Goal: Transaction & Acquisition: Purchase product/service

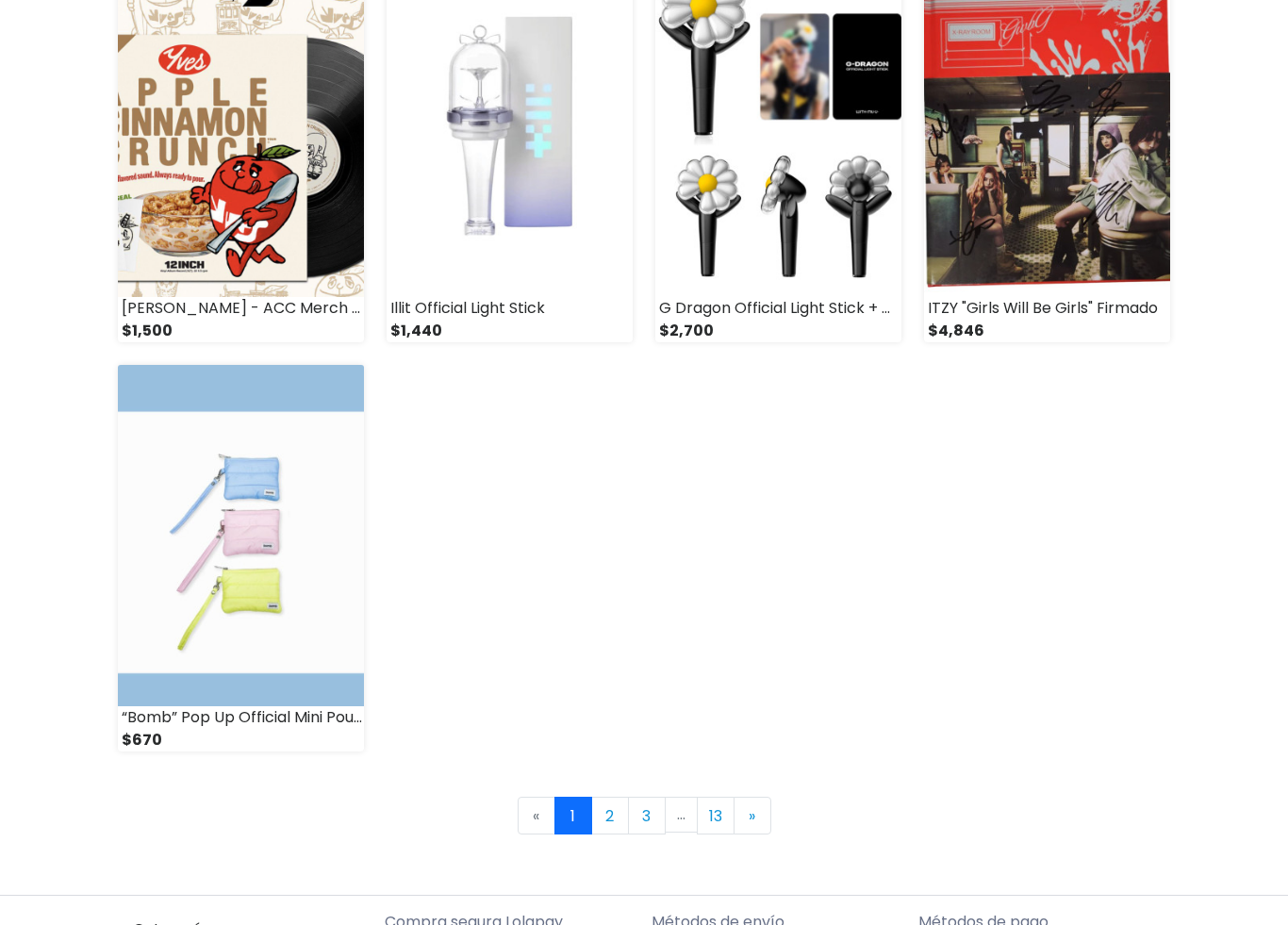
scroll to position [2373, 0]
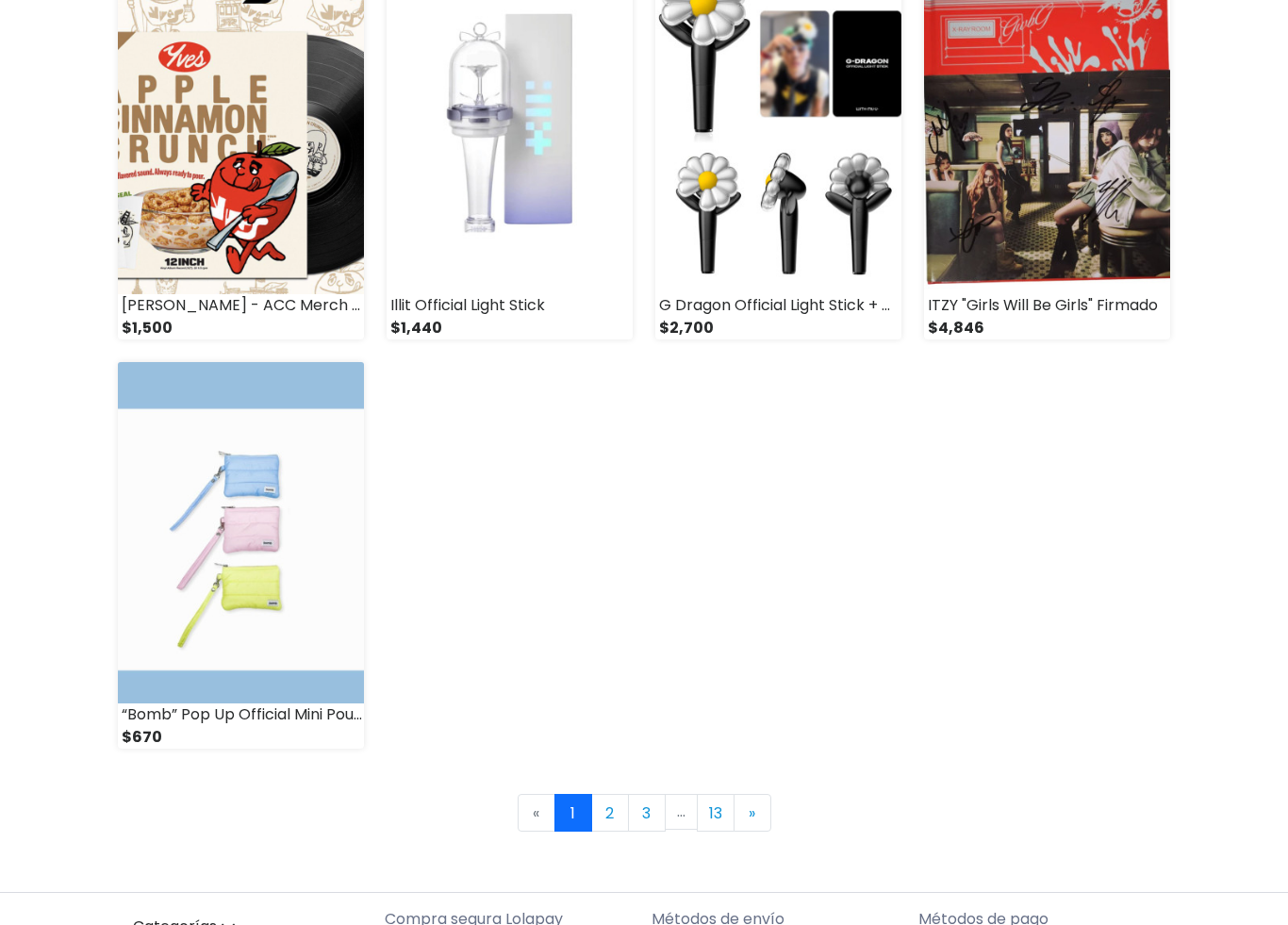
click at [610, 813] on link "2" at bounding box center [610, 813] width 38 height 38
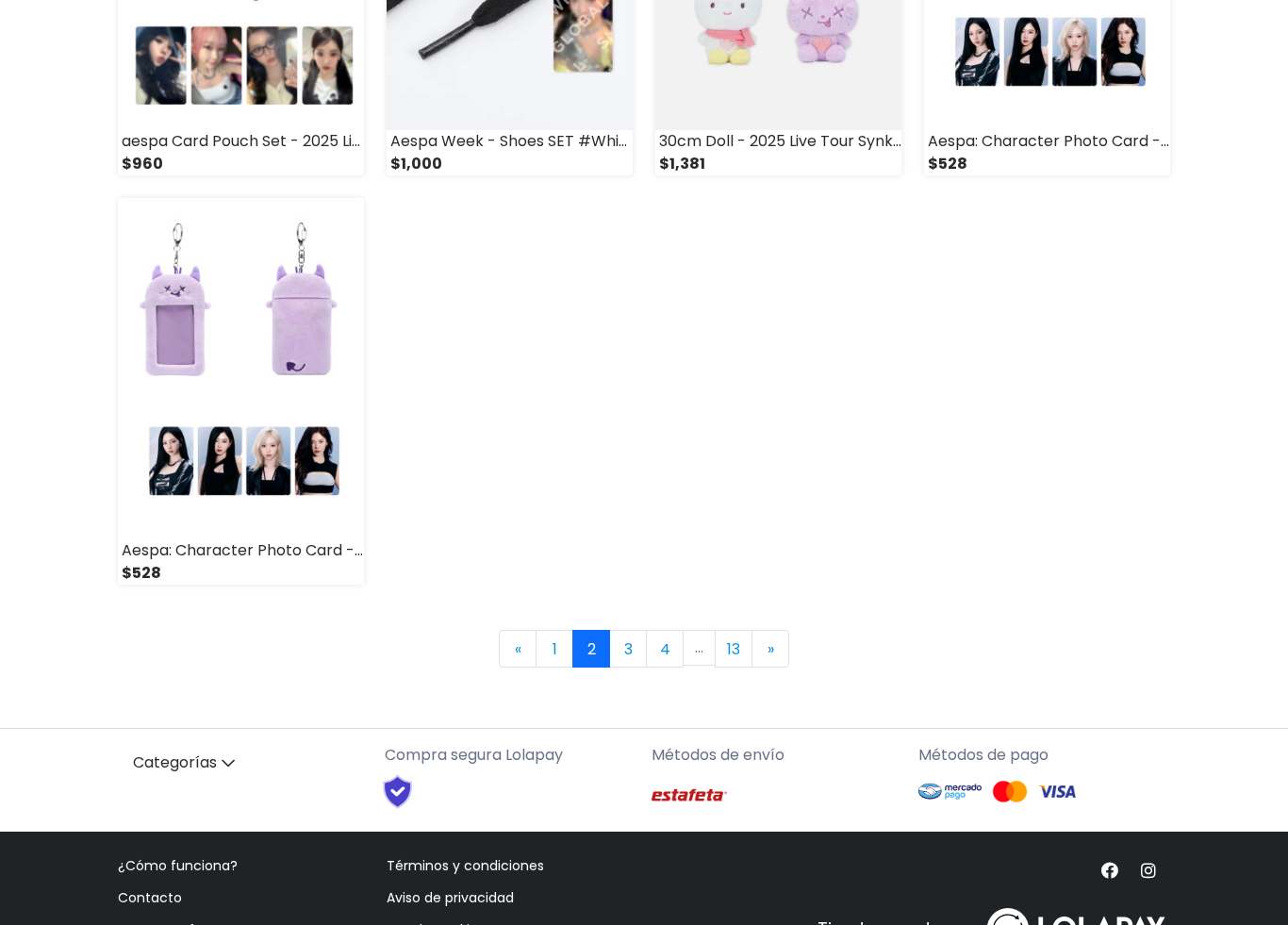
scroll to position [2605, 0]
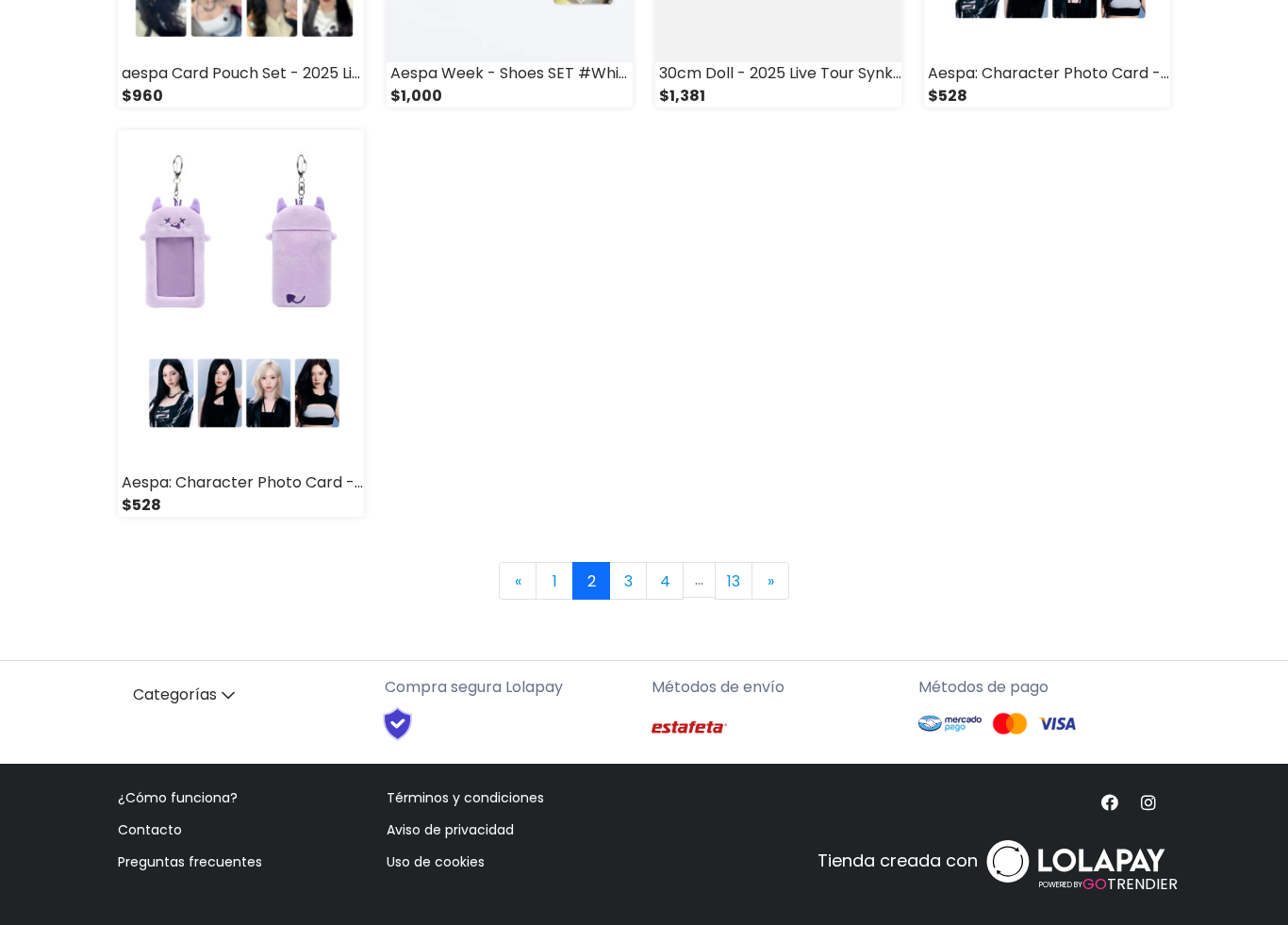
click at [628, 571] on link "3" at bounding box center [628, 581] width 38 height 38
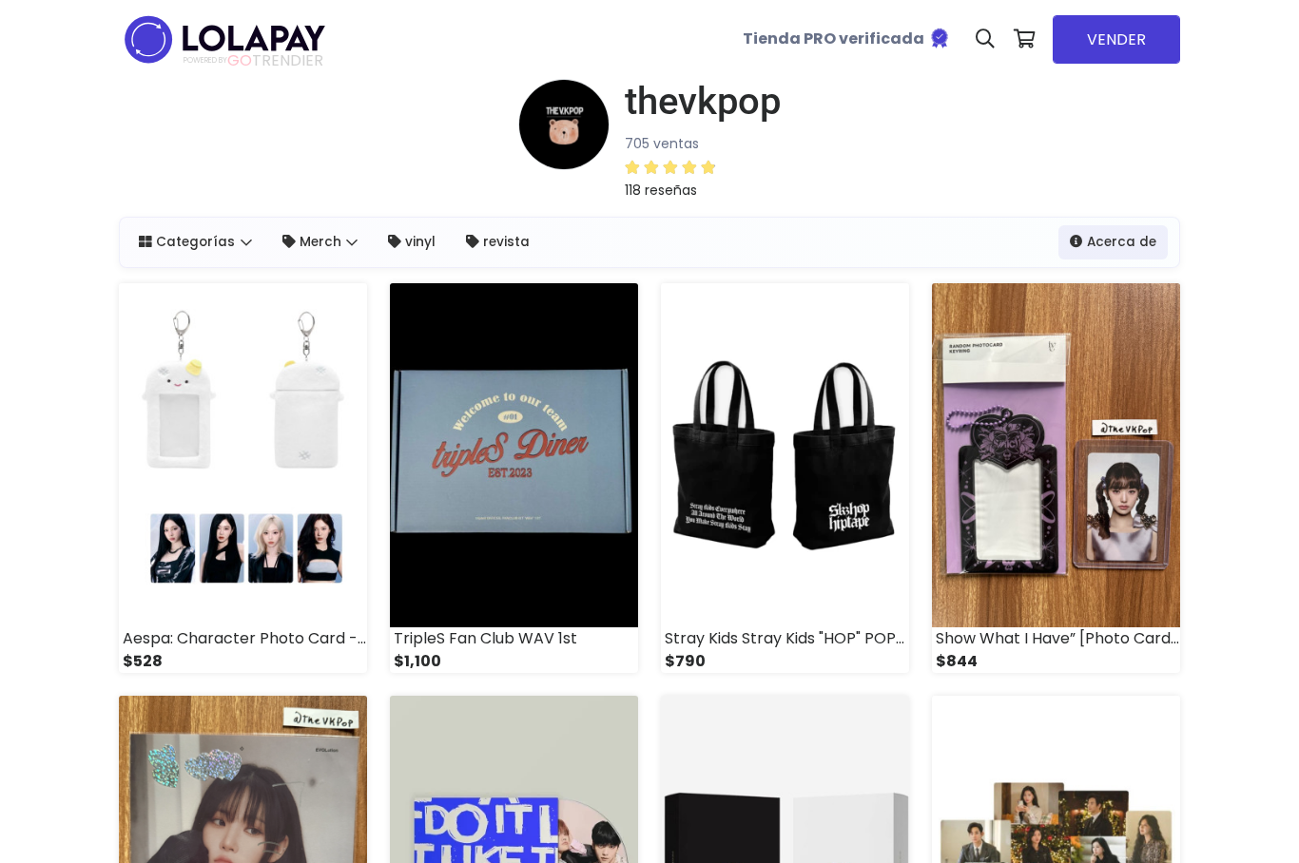
click at [223, 238] on link "Categorías" at bounding box center [195, 242] width 136 height 34
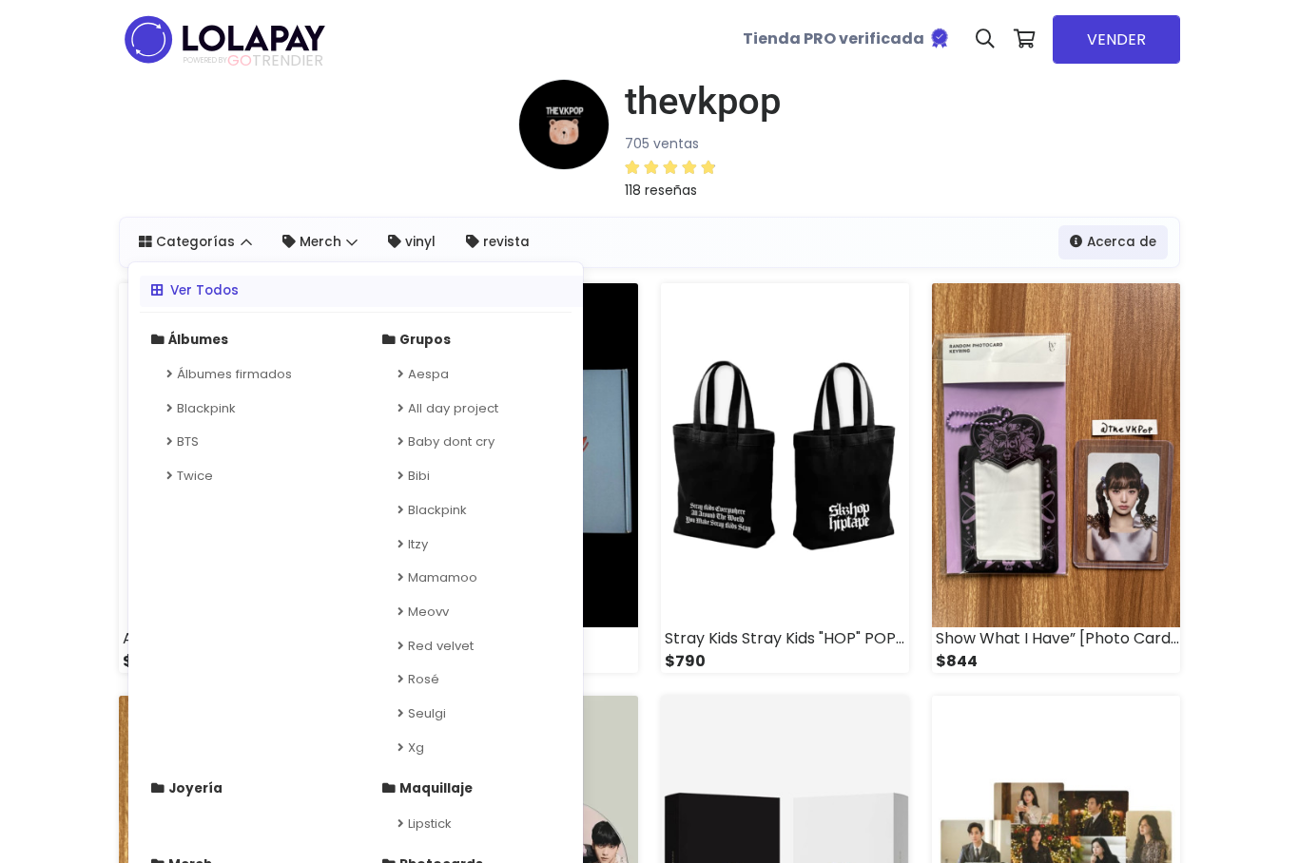
click at [237, 248] on link "Categorías" at bounding box center [195, 242] width 136 height 34
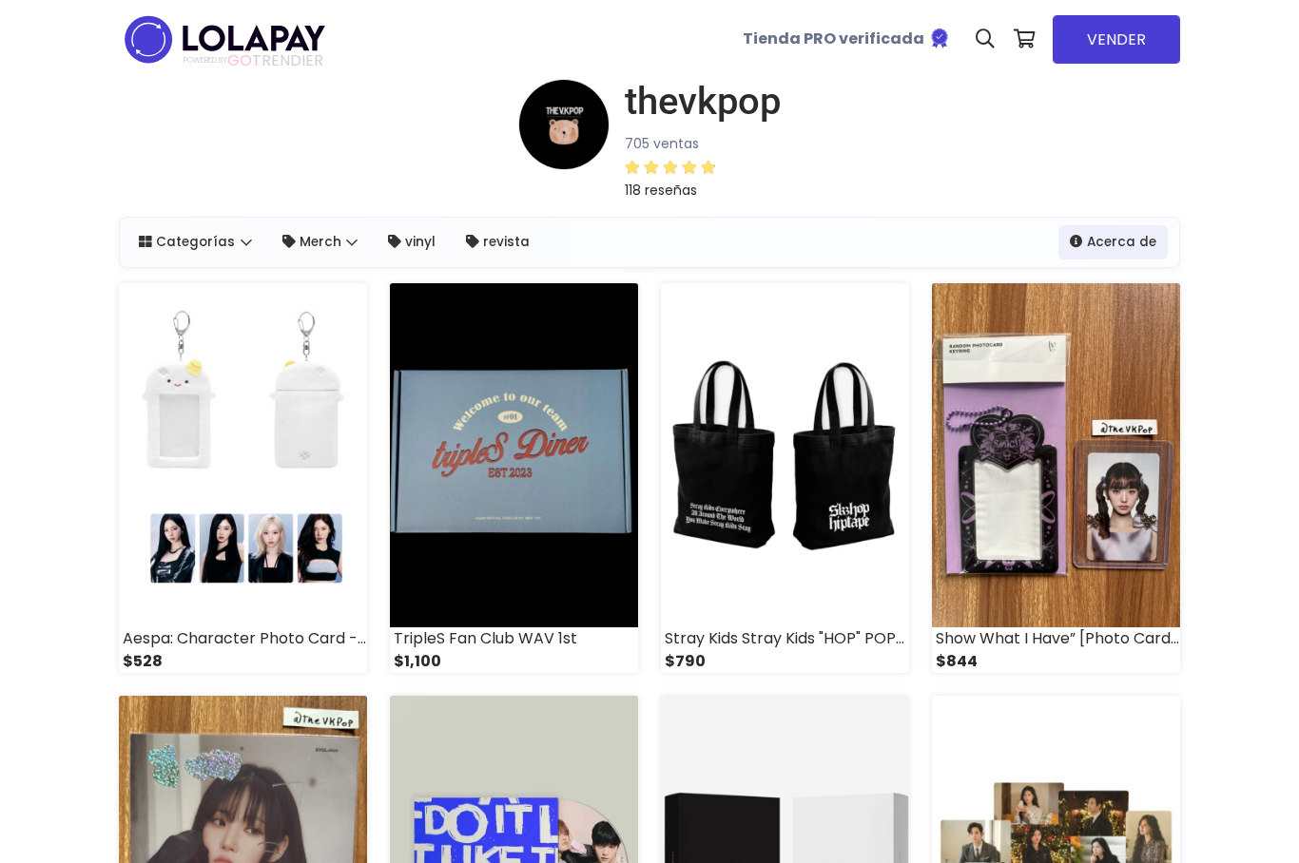
click at [323, 230] on link "Merch" at bounding box center [320, 242] width 99 height 34
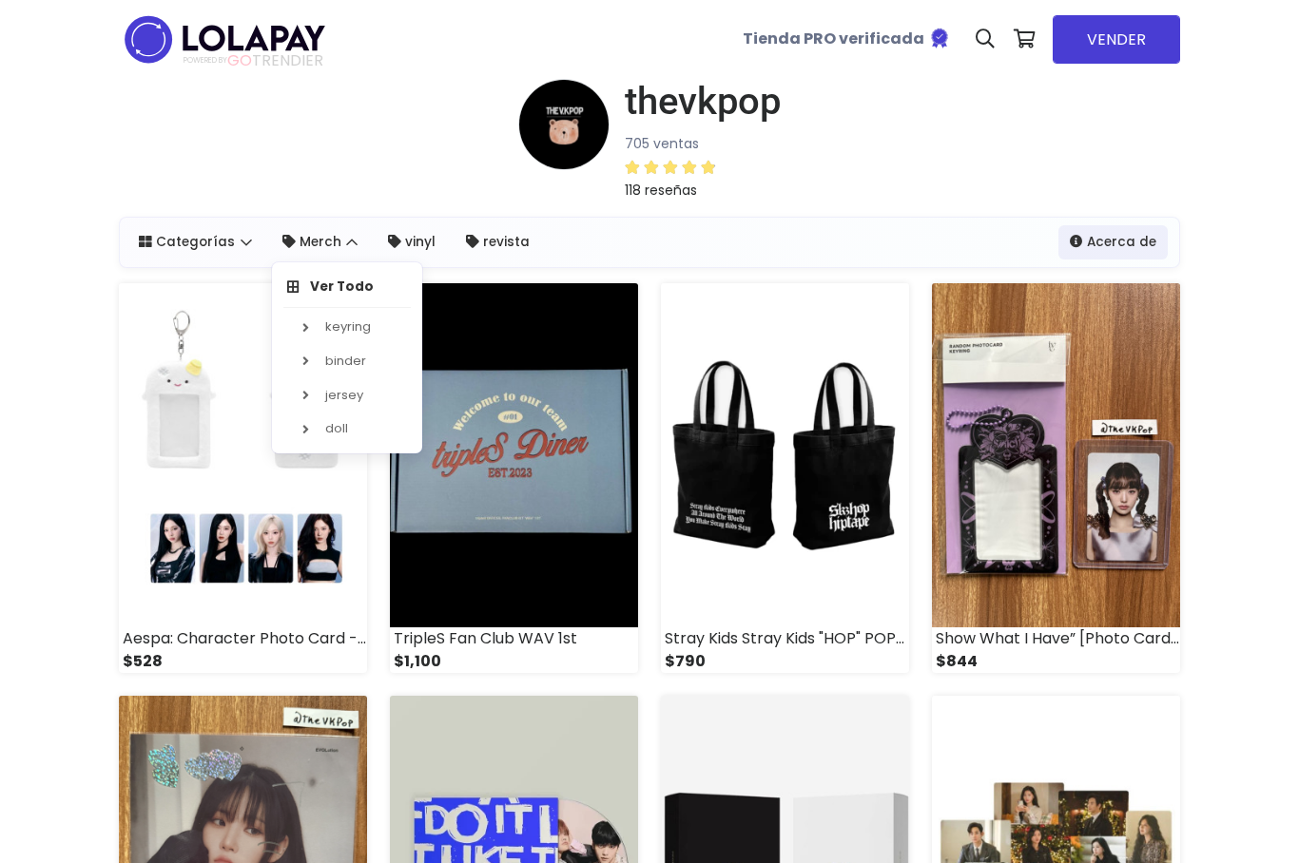
click at [316, 231] on link "Merch" at bounding box center [320, 242] width 99 height 34
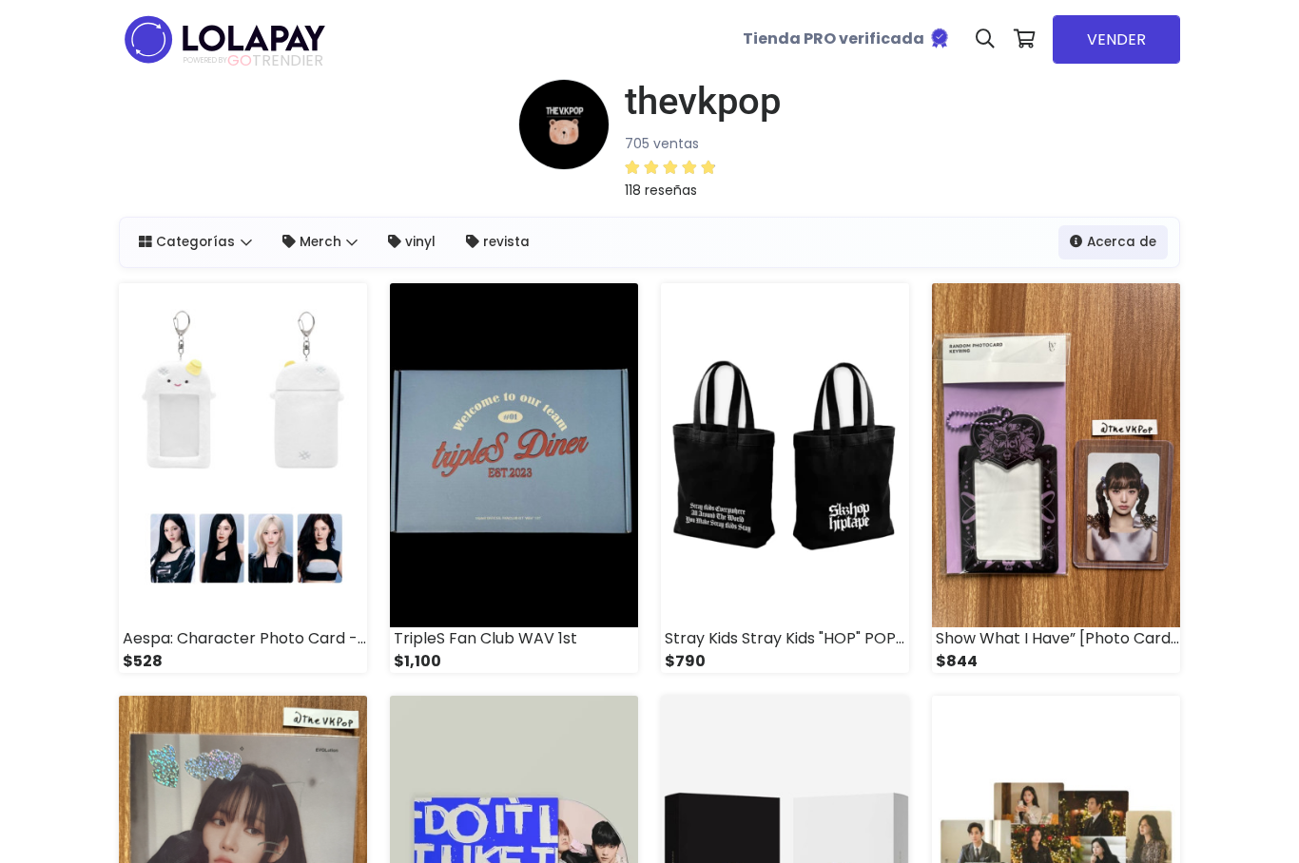
click at [220, 226] on link "Categorías" at bounding box center [195, 242] width 136 height 34
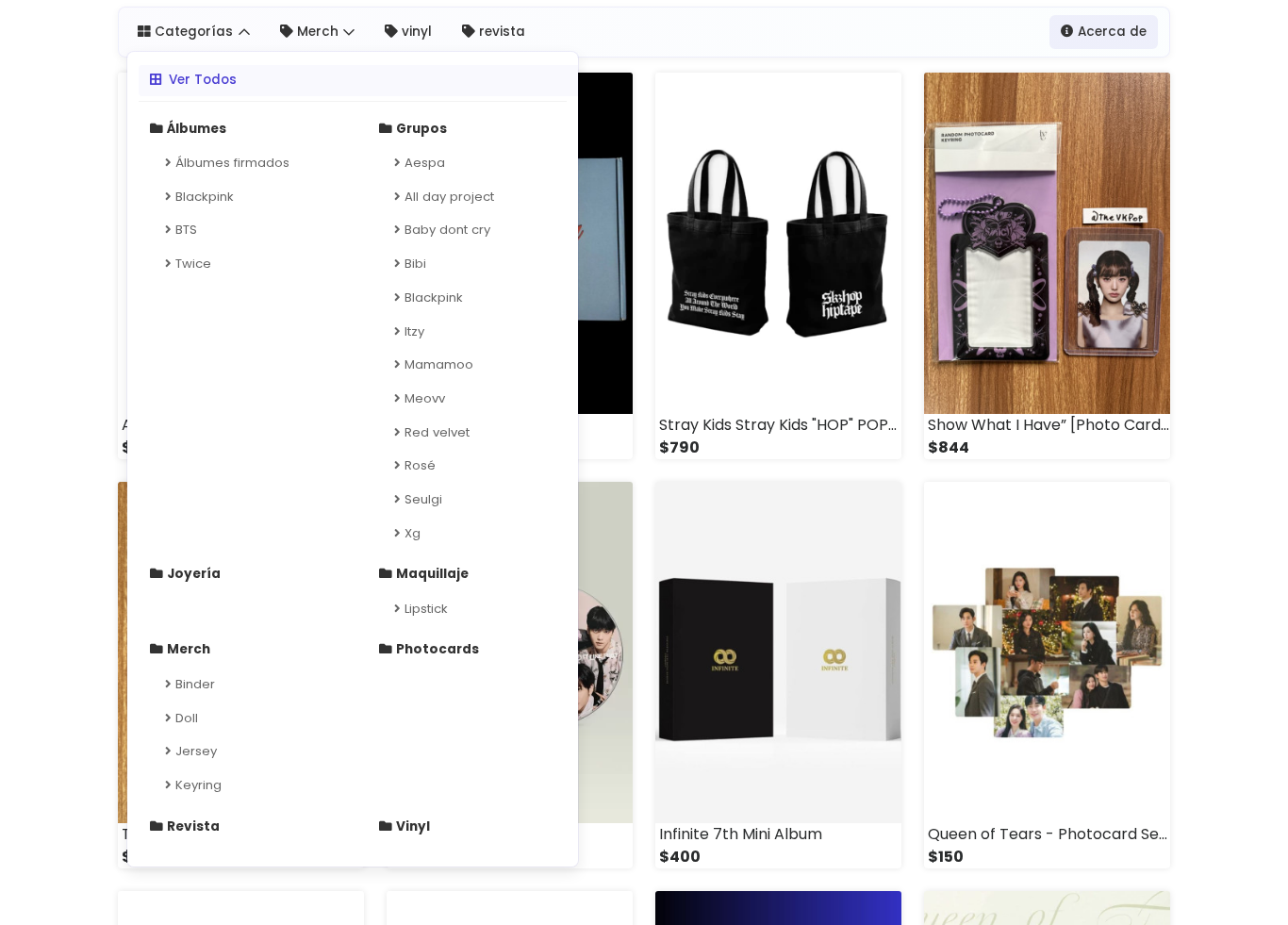
scroll to position [208, 0]
click at [418, 259] on link "Bibi" at bounding box center [467, 264] width 206 height 34
